Goal: Ask a question

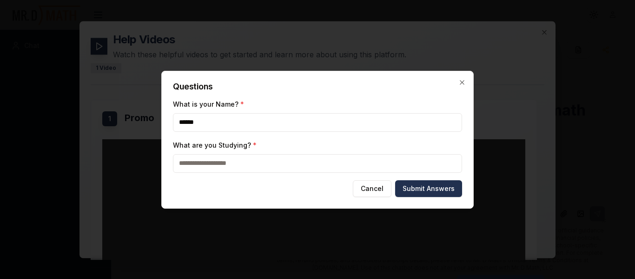
type input "******"
click at [185, 166] on input "What are you Studying? *" at bounding box center [317, 163] width 289 height 19
type input "********"
click at [421, 191] on button "Submit Answers" at bounding box center [428, 188] width 67 height 17
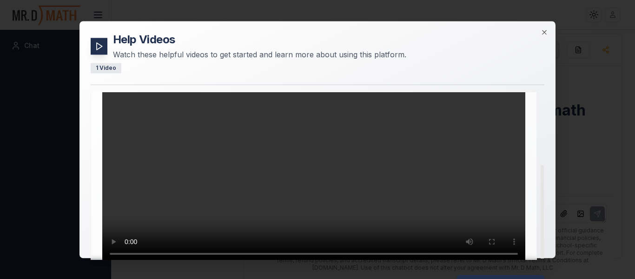
scroll to position [129, 0]
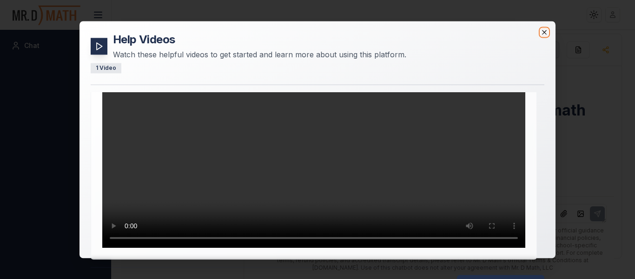
click at [545, 32] on icon "button" at bounding box center [544, 32] width 4 height 4
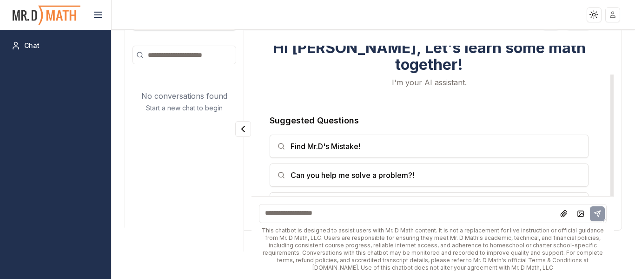
scroll to position [45, 0]
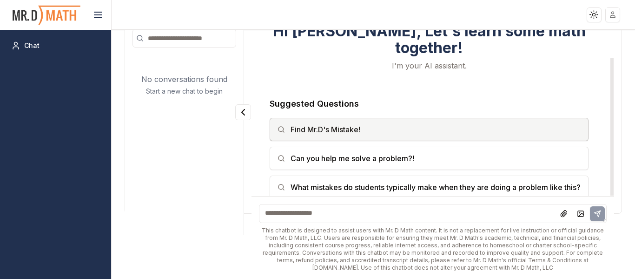
click at [422, 120] on button "Find Mr.D's Mistake!" at bounding box center [429, 129] width 319 height 23
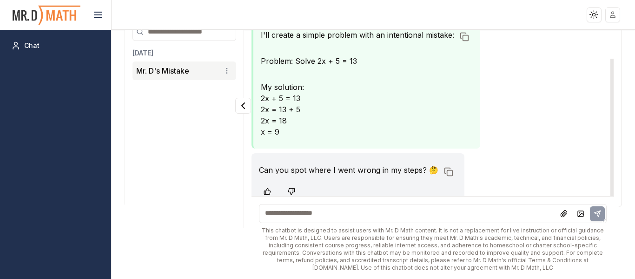
scroll to position [61, 0]
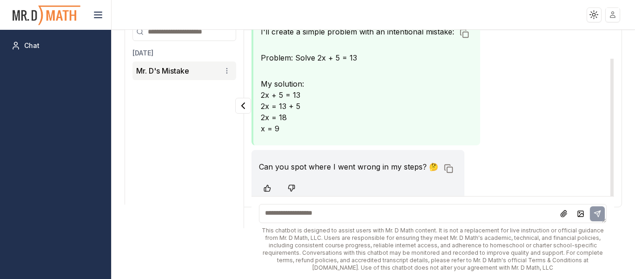
click at [299, 210] on textarea at bounding box center [433, 213] width 348 height 19
type textarea "**********"
click at [599, 210] on icon at bounding box center [597, 213] width 7 height 7
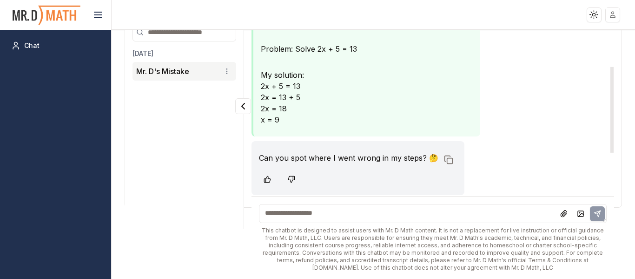
scroll to position [71, 0]
click at [340, 214] on textarea at bounding box center [433, 213] width 348 height 19
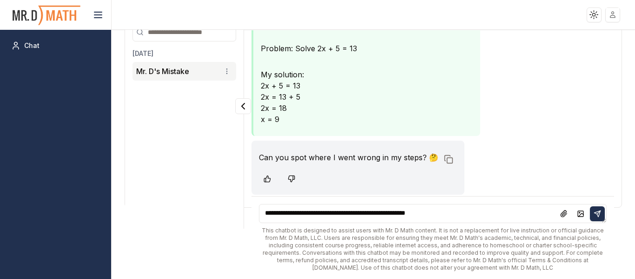
click at [597, 222] on textarea "**********" at bounding box center [433, 213] width 348 height 19
type textarea "**********"
click at [601, 218] on button at bounding box center [597, 213] width 15 height 15
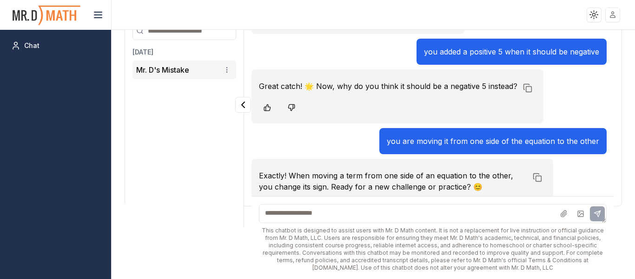
scroll to position [258, 0]
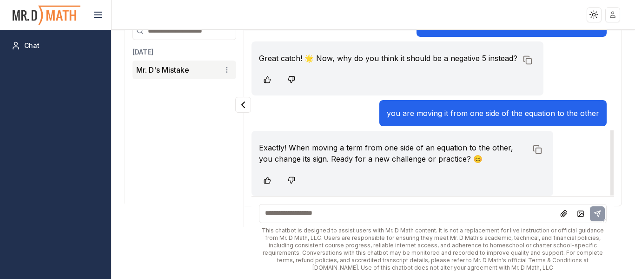
click at [331, 219] on textarea at bounding box center [433, 213] width 348 height 19
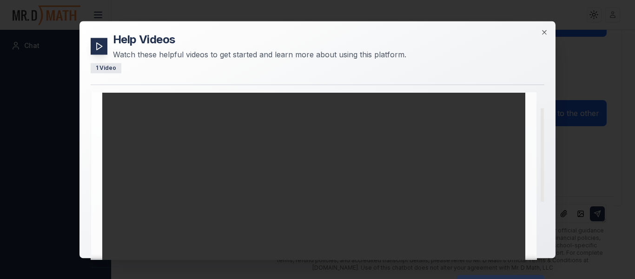
scroll to position [0, 0]
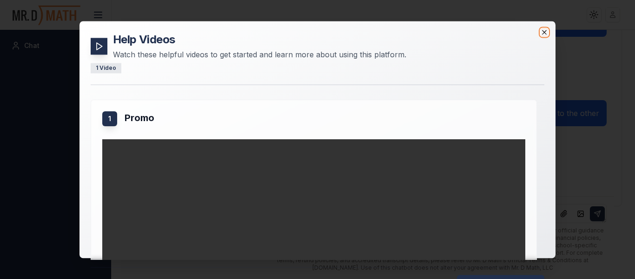
click at [547, 34] on icon "button" at bounding box center [544, 31] width 7 height 7
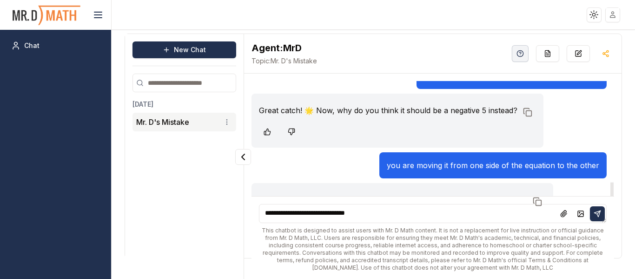
click at [384, 211] on textarea "**********" at bounding box center [433, 213] width 348 height 19
type textarea "**********"
click at [601, 219] on button at bounding box center [597, 213] width 15 height 15
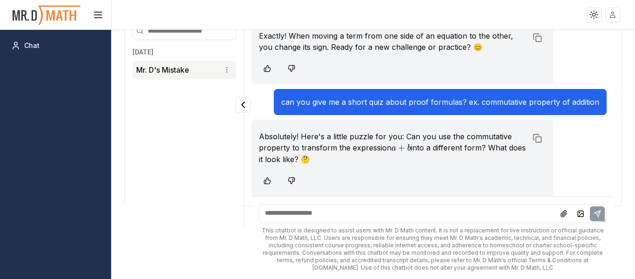
scroll to position [370, 0]
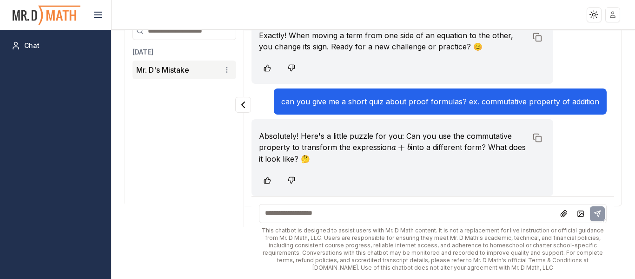
click at [278, 220] on textarea at bounding box center [433, 213] width 348 height 19
type textarea "***"
click at [602, 215] on button at bounding box center [597, 213] width 15 height 15
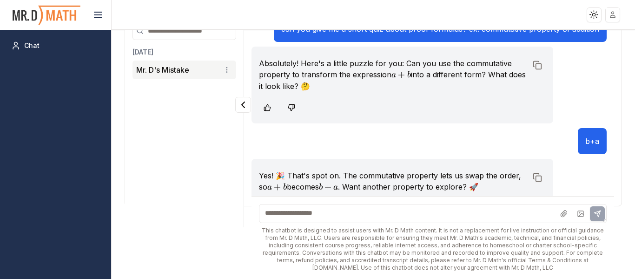
scroll to position [471, 0]
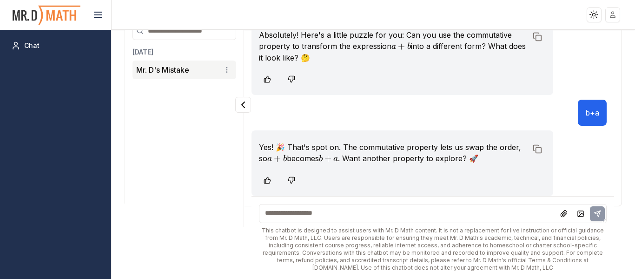
click at [439, 212] on textarea at bounding box center [433, 213] width 348 height 19
type textarea "**********"
click at [592, 212] on button at bounding box center [597, 213] width 15 height 15
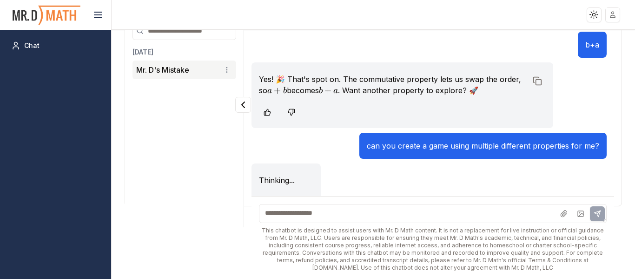
scroll to position [543, 0]
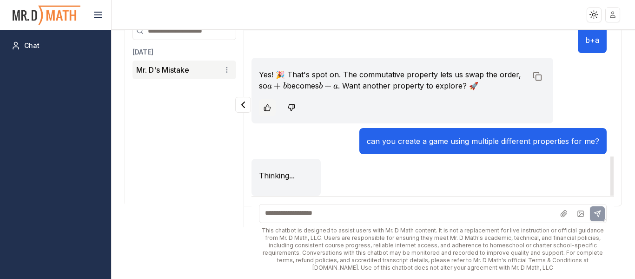
click at [268, 104] on icon at bounding box center [267, 107] width 7 height 7
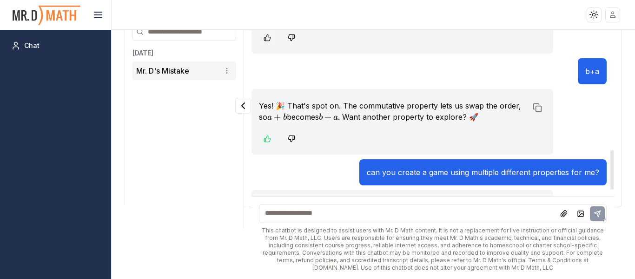
scroll to position [524, 0]
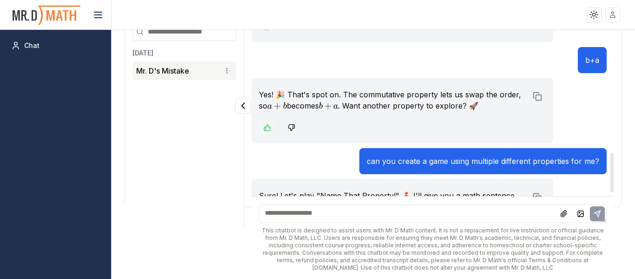
click at [264, 129] on icon at bounding box center [267, 128] width 6 height 6
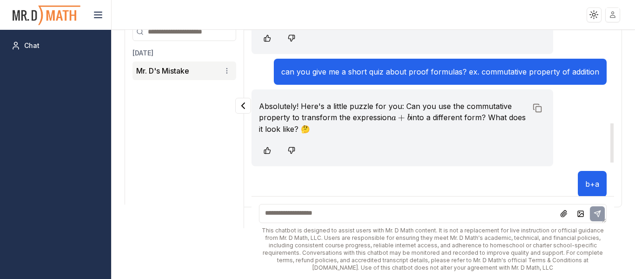
scroll to position [396, 0]
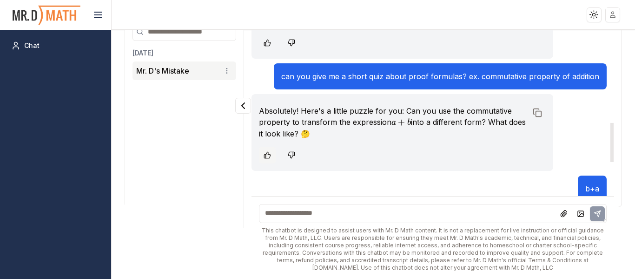
click at [265, 154] on icon at bounding box center [267, 154] width 7 height 7
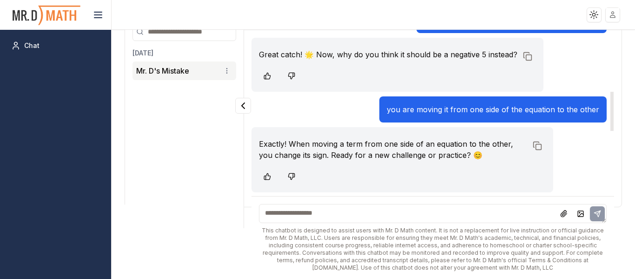
scroll to position [263, 0]
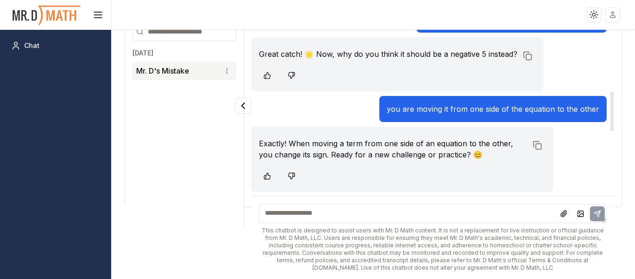
click at [271, 72] on button at bounding box center [267, 75] width 17 height 17
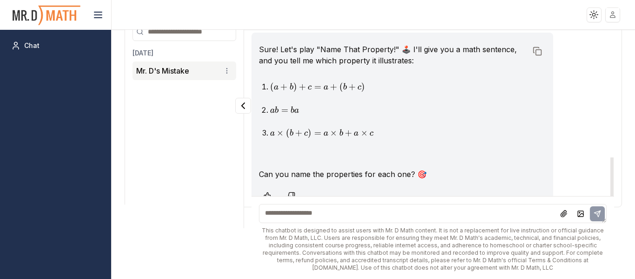
scroll to position [685, 0]
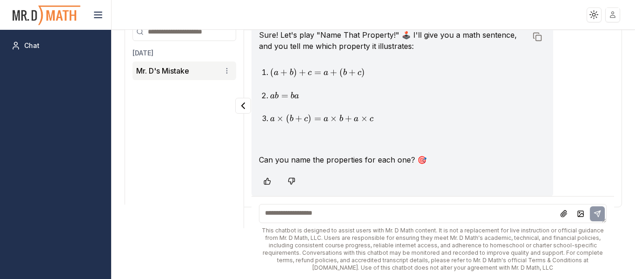
click at [316, 212] on textarea at bounding box center [433, 213] width 348 height 19
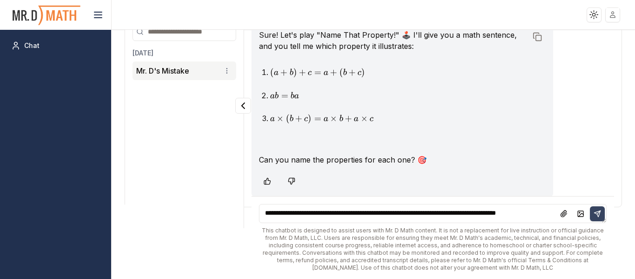
type textarea "**********"
click at [596, 212] on icon at bounding box center [597, 213] width 6 height 6
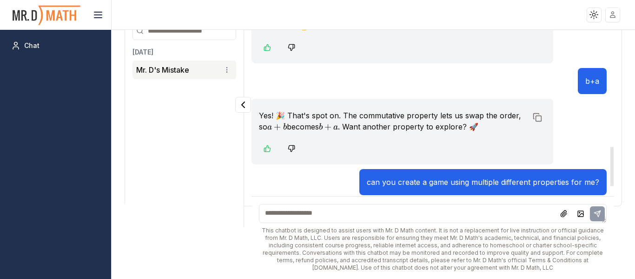
scroll to position [543, 0]
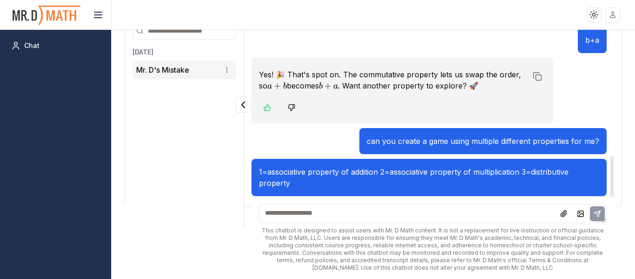
click at [417, 138] on p "can you create a game using multiple different properties for me?" at bounding box center [483, 140] width 233 height 11
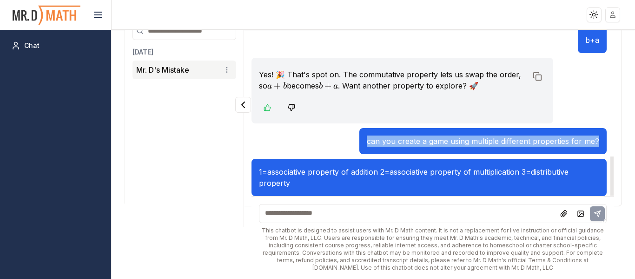
drag, startPoint x: 371, startPoint y: 141, endPoint x: 606, endPoint y: 139, distance: 234.4
click at [606, 139] on div "can you create a game using multiple different properties for me?" at bounding box center [482, 141] width 247 height 26
copy p "can you create a game using multiple different properties for me?"
click at [391, 218] on textarea at bounding box center [433, 213] width 348 height 19
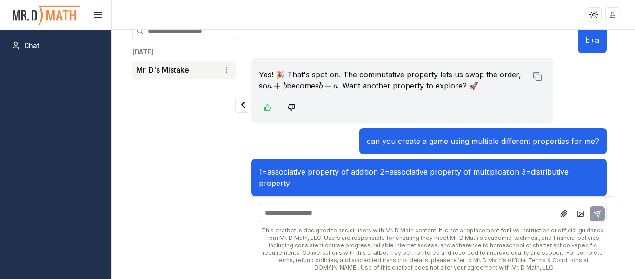
paste textarea "**********"
type textarea "**********"
click at [603, 209] on button at bounding box center [597, 213] width 15 height 15
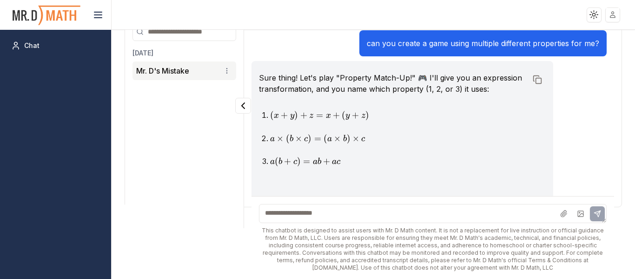
scroll to position [715, 0]
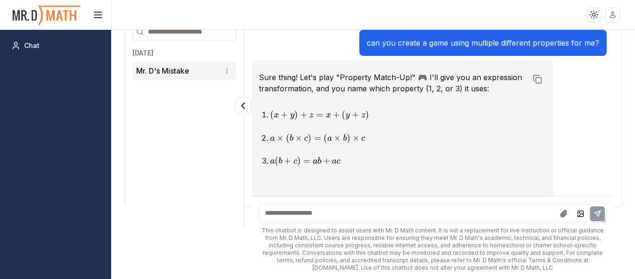
click at [273, 218] on textarea at bounding box center [433, 213] width 348 height 19
type textarea "*"
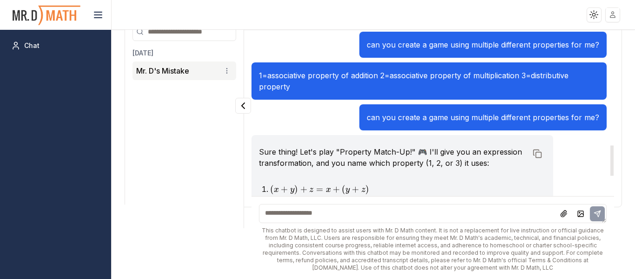
scroll to position [639, 0]
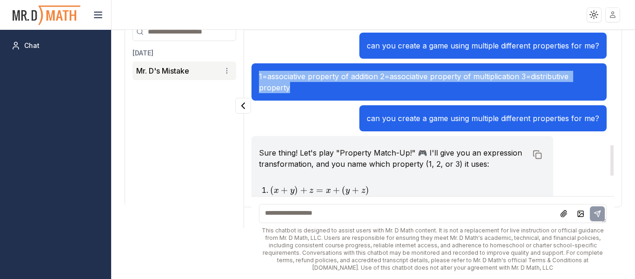
drag, startPoint x: 259, startPoint y: 75, endPoint x: 297, endPoint y: 87, distance: 40.0
click at [297, 87] on p "1=associative property of addition 2=associative property of multiplication 3=d…" at bounding box center [429, 82] width 340 height 22
copy p "1=associative property of addition 2=associative property of multiplication 3=d…"
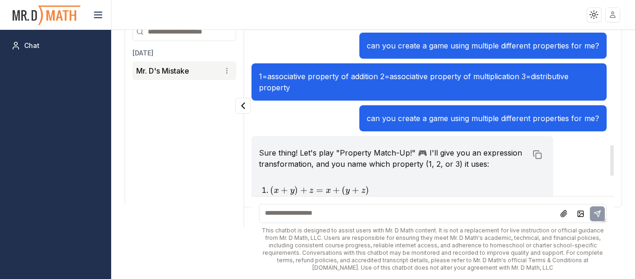
click at [328, 211] on textarea at bounding box center [433, 213] width 348 height 19
paste textarea "**********"
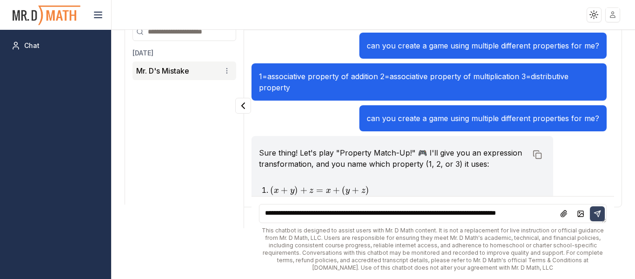
type textarea "**********"
click at [590, 214] on button at bounding box center [597, 213] width 15 height 15
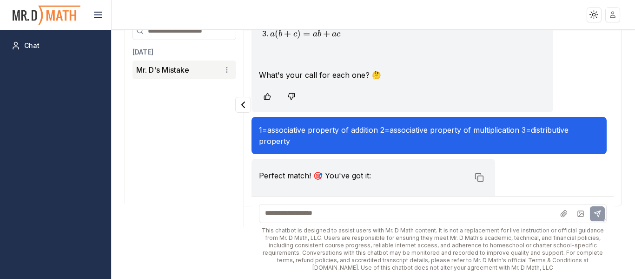
scroll to position [929, 0]
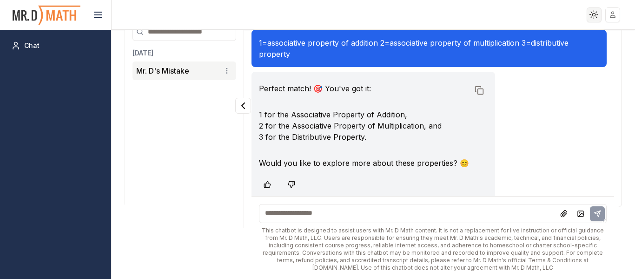
click at [598, 17] on html "Toggle theme Toggle user menu Chat New Chat [DATE] Mr. D's Mistake Agent: MrD […" at bounding box center [317, 139] width 635 height 279
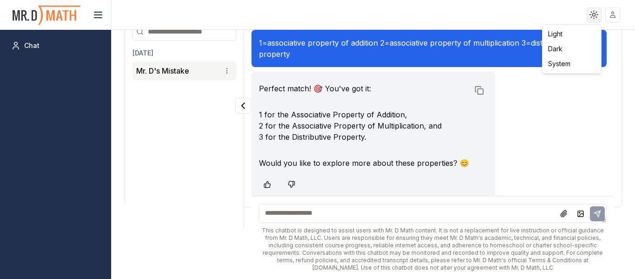
click at [598, 17] on html "Toggle theme Toggle user menu Chat New Chat [DATE] Mr. D's Mistake Agent: MrD […" at bounding box center [317, 139] width 635 height 279
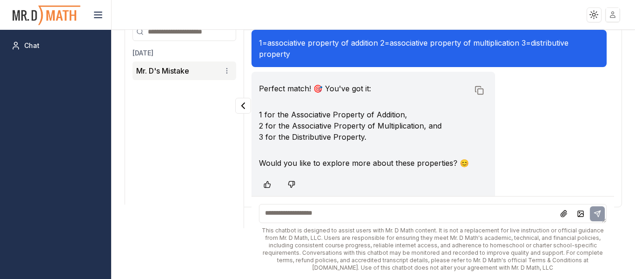
click at [618, 16] on html "Toggle theme Toggle user menu Chat New Chat [DATE] Mr. D's Mistake Agent: MrD […" at bounding box center [317, 139] width 635 height 279
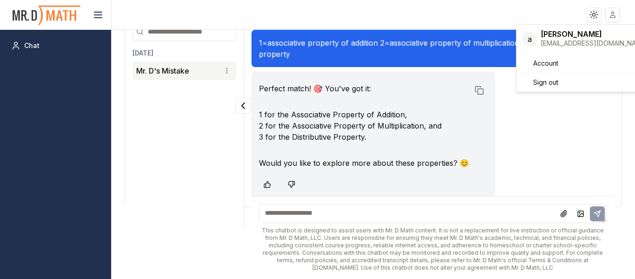
click at [618, 16] on html "Toggle theme Toggle user menu Chat New Chat [DATE] Mr. D's Mistake Agent: MrD […" at bounding box center [317, 139] width 635 height 279
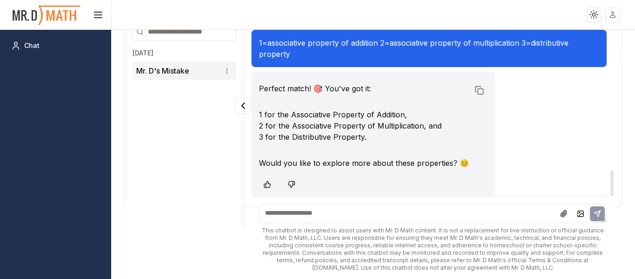
scroll to position [0, 0]
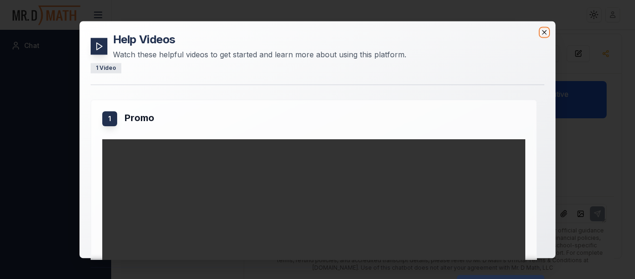
click at [544, 33] on icon "button" at bounding box center [544, 31] width 7 height 7
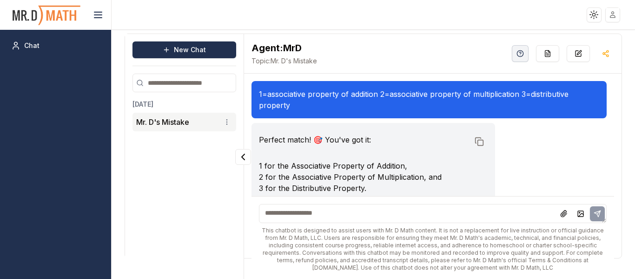
click at [413, 213] on textarea at bounding box center [433, 213] width 348 height 19
type textarea "**********"
click at [595, 210] on icon at bounding box center [597, 213] width 7 height 7
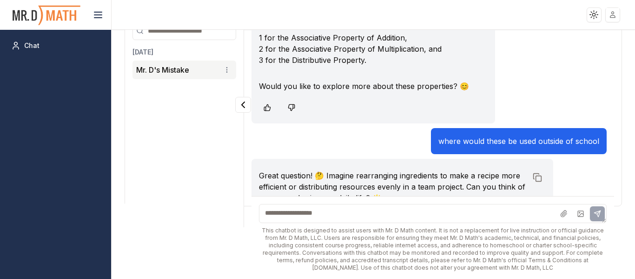
scroll to position [1044, 0]
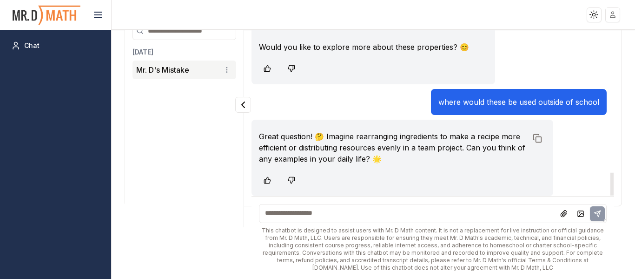
click at [468, 212] on textarea at bounding box center [433, 213] width 348 height 19
type textarea "***"
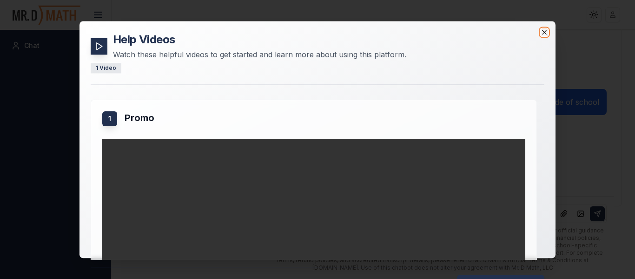
click at [541, 33] on icon "button" at bounding box center [544, 31] width 7 height 7
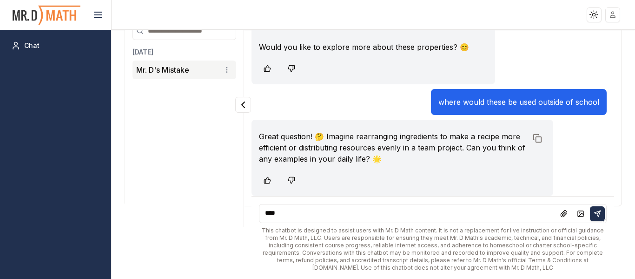
scroll to position [0, 0]
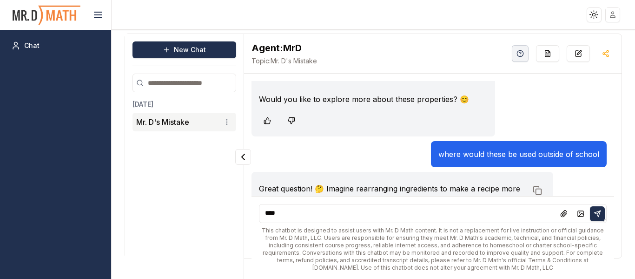
click at [512, 45] on button "button" at bounding box center [520, 53] width 17 height 17
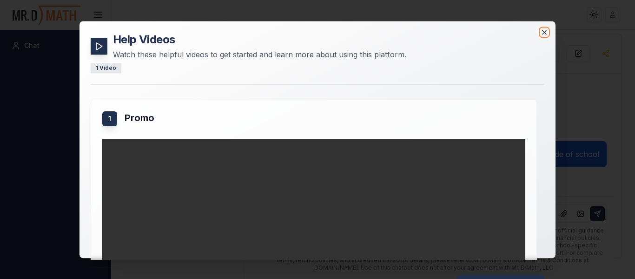
click at [543, 33] on icon "button" at bounding box center [544, 32] width 4 height 4
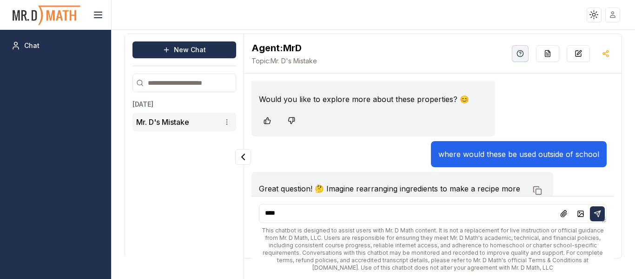
click at [329, 208] on textarea "***" at bounding box center [433, 213] width 348 height 19
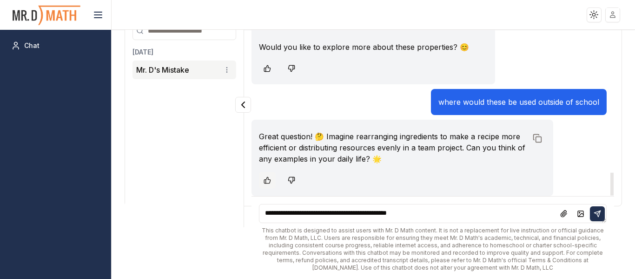
type textarea "**********"
click at [273, 182] on button at bounding box center [267, 180] width 17 height 17
click at [600, 219] on button at bounding box center [597, 213] width 15 height 15
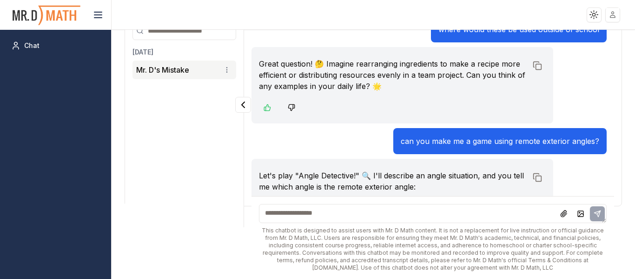
scroll to position [1215, 0]
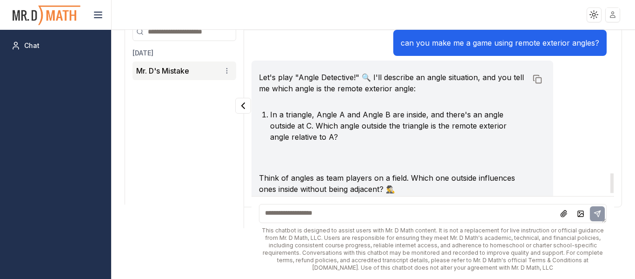
click at [424, 216] on textarea at bounding box center [433, 213] width 348 height 19
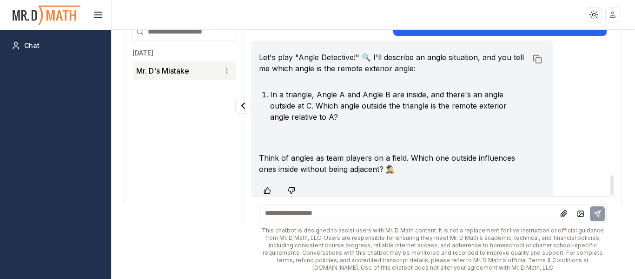
scroll to position [1228, 0]
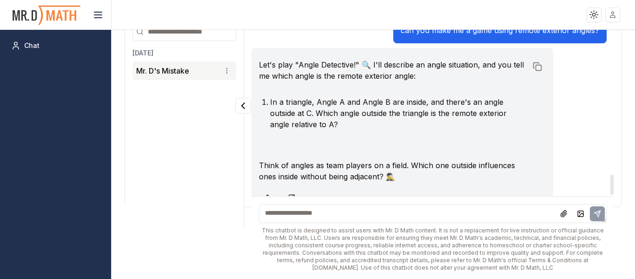
type textarea "*"
click at [594, 208] on button at bounding box center [597, 213] width 15 height 15
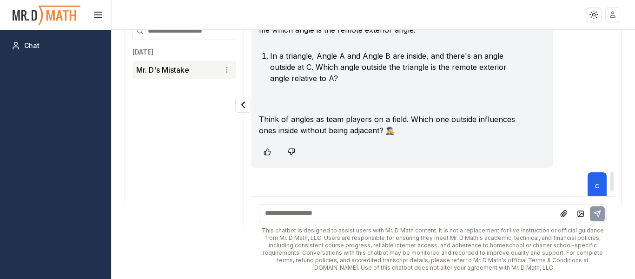
scroll to position [1356, 0]
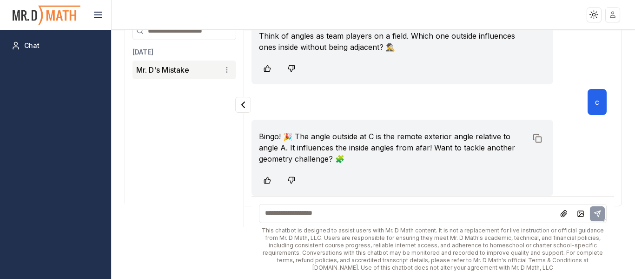
click at [343, 213] on textarea at bounding box center [433, 213] width 348 height 19
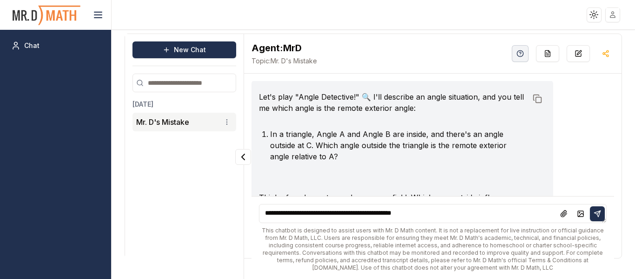
scroll to position [1244, 0]
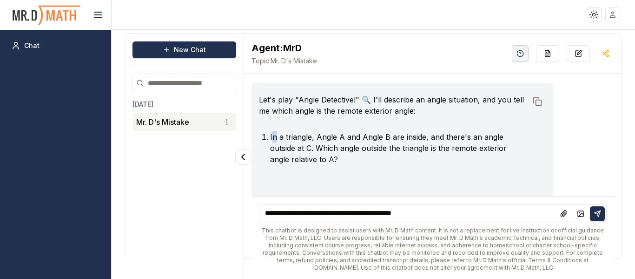
click at [276, 138] on li "In a triangle, Angle A and Angle B are inside, and there's an angle outside at …" at bounding box center [398, 147] width 257 height 33
click at [270, 137] on li "In a triangle, Angle A and Angle B are inside, and there's an angle outside at …" at bounding box center [398, 147] width 257 height 33
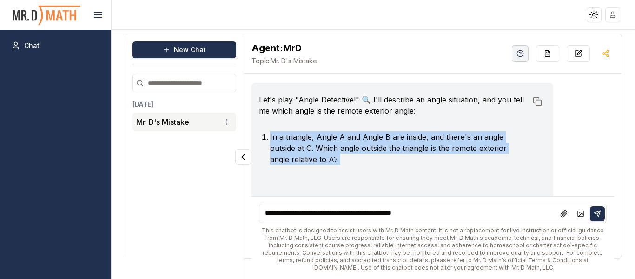
drag, startPoint x: 270, startPoint y: 137, endPoint x: 328, endPoint y: 164, distance: 63.9
click at [328, 164] on li "In a triangle, Angle A and Angle B are inside, and there's an angle outside at …" at bounding box center [398, 147] width 257 height 33
copy div "In a triangle, Angle A and Angle B are inside, and there's an angle outside at …"
click at [500, 213] on textarea "**********" at bounding box center [433, 213] width 348 height 19
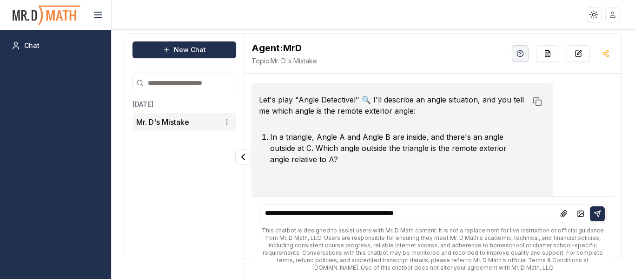
paste textarea "**********"
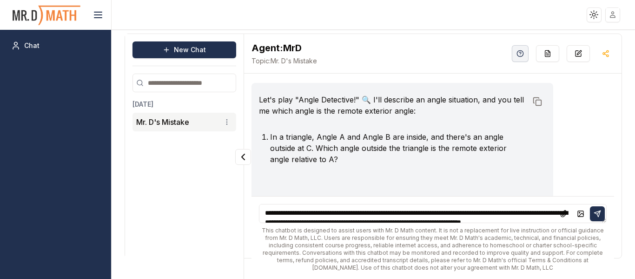
scroll to position [22, 0]
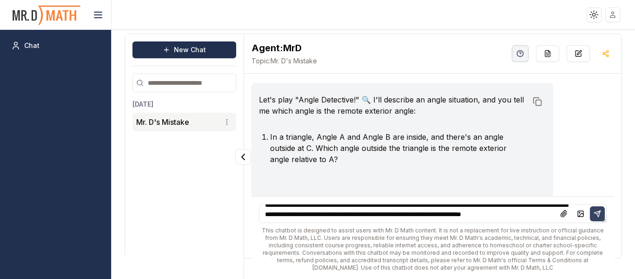
type textarea "**********"
click at [599, 210] on icon at bounding box center [597, 213] width 6 height 6
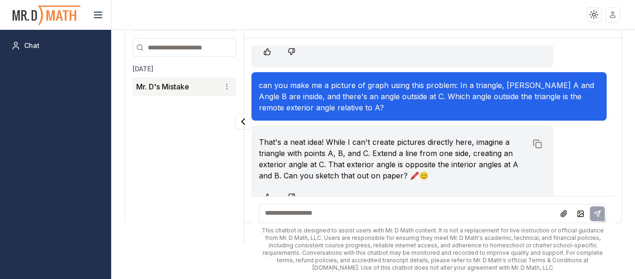
scroll to position [52, 0]
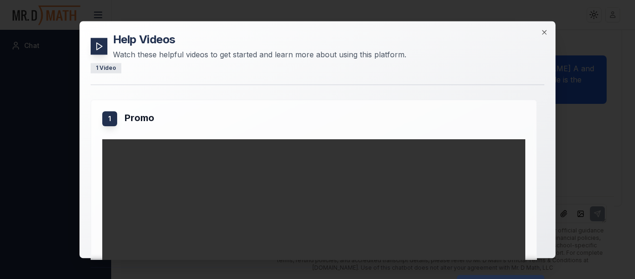
click at [548, 37] on div "Help Videos Watch these helpful videos to get started and learn more about usin…" at bounding box center [318, 139] width 476 height 237
click at [547, 35] on icon "button" at bounding box center [544, 31] width 7 height 7
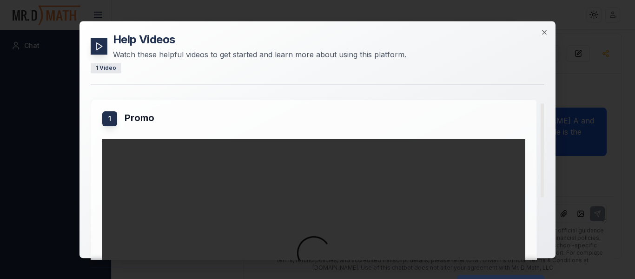
scroll to position [20, 0]
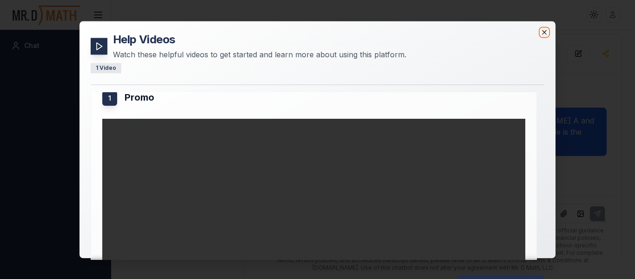
click at [546, 31] on icon "button" at bounding box center [544, 31] width 7 height 7
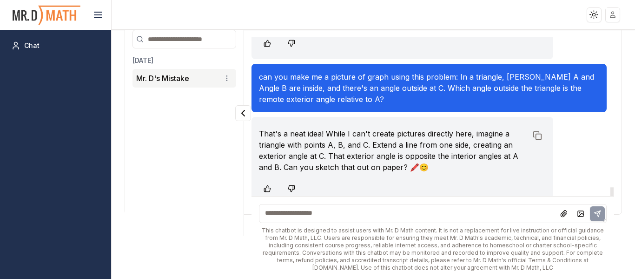
scroll to position [52, 0]
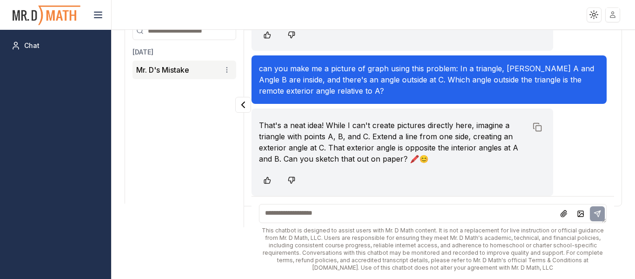
click at [363, 224] on div "This chatbot is designed to assist users with Mr. D Math content. It is not a r…" at bounding box center [433, 237] width 363 height 83
click at [353, 219] on textarea at bounding box center [433, 213] width 348 height 19
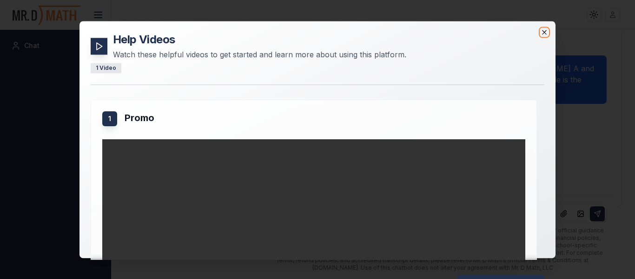
click at [545, 33] on icon "button" at bounding box center [544, 31] width 7 height 7
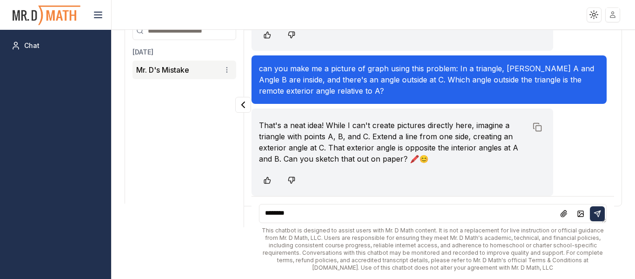
scroll to position [0, 0]
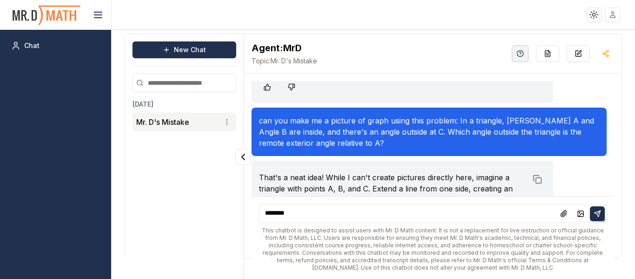
click at [349, 219] on textarea "*******" at bounding box center [433, 213] width 348 height 19
paste textarea "**********"
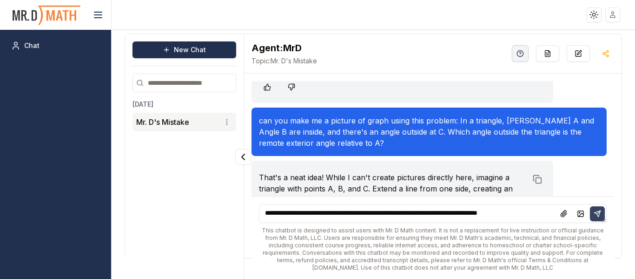
type textarea "**********"
click at [599, 213] on icon at bounding box center [597, 213] width 7 height 7
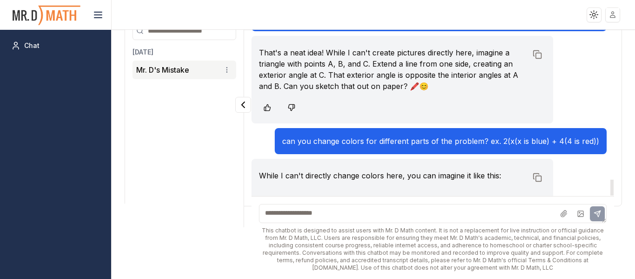
scroll to position [1651, 0]
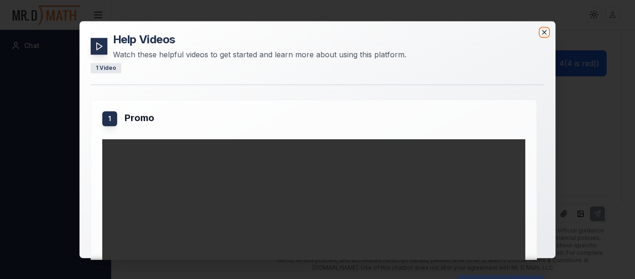
click at [546, 34] on icon "button" at bounding box center [544, 31] width 7 height 7
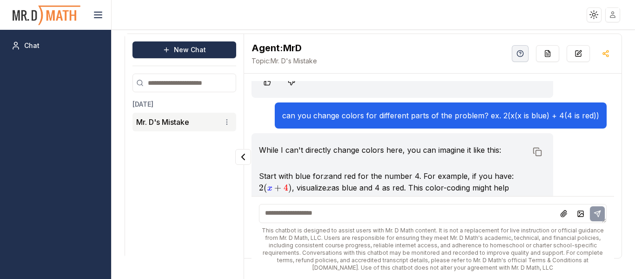
scroll to position [52, 0]
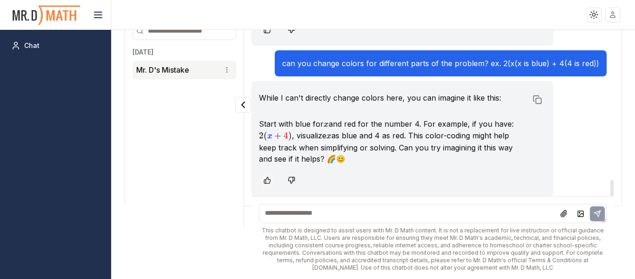
click at [264, 181] on icon at bounding box center [267, 179] width 7 height 7
click at [381, 213] on textarea at bounding box center [433, 213] width 348 height 19
type textarea "**********"
click at [601, 213] on icon at bounding box center [597, 213] width 7 height 7
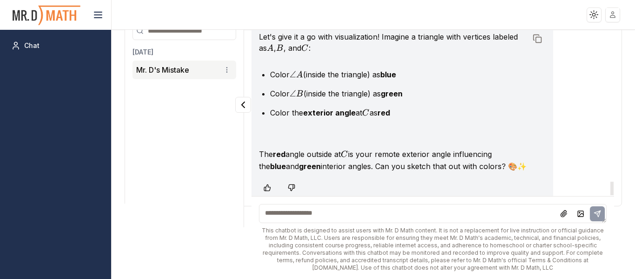
scroll to position [1870, 0]
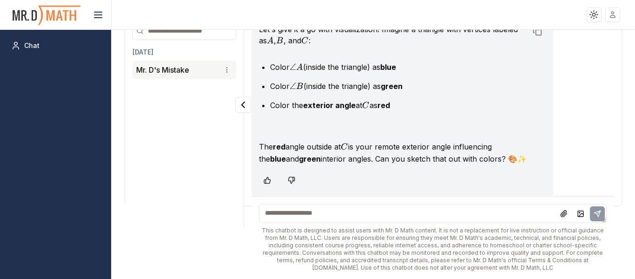
click at [317, 210] on textarea at bounding box center [433, 213] width 348 height 19
click at [293, 183] on icon at bounding box center [291, 179] width 7 height 7
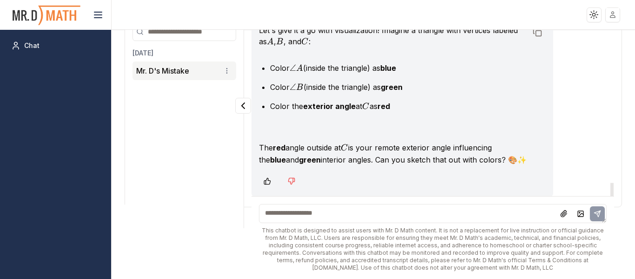
click at [311, 210] on textarea at bounding box center [433, 213] width 348 height 19
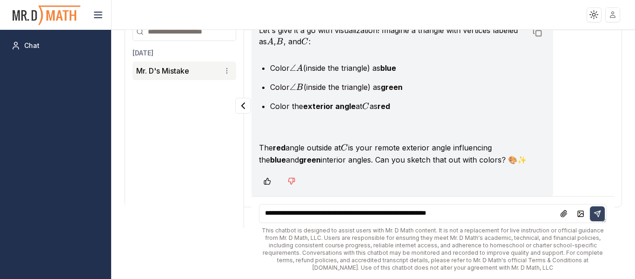
type textarea "**********"
click at [595, 210] on icon at bounding box center [597, 213] width 7 height 7
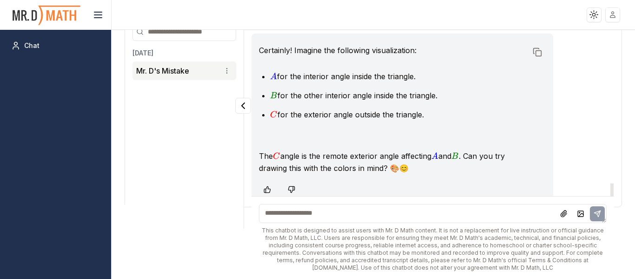
scroll to position [2077, 0]
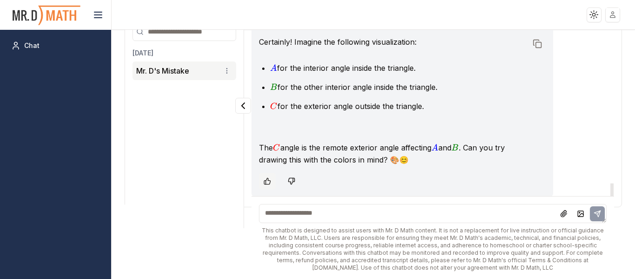
click at [262, 182] on button at bounding box center [267, 181] width 17 height 17
